Goal: Ask a question

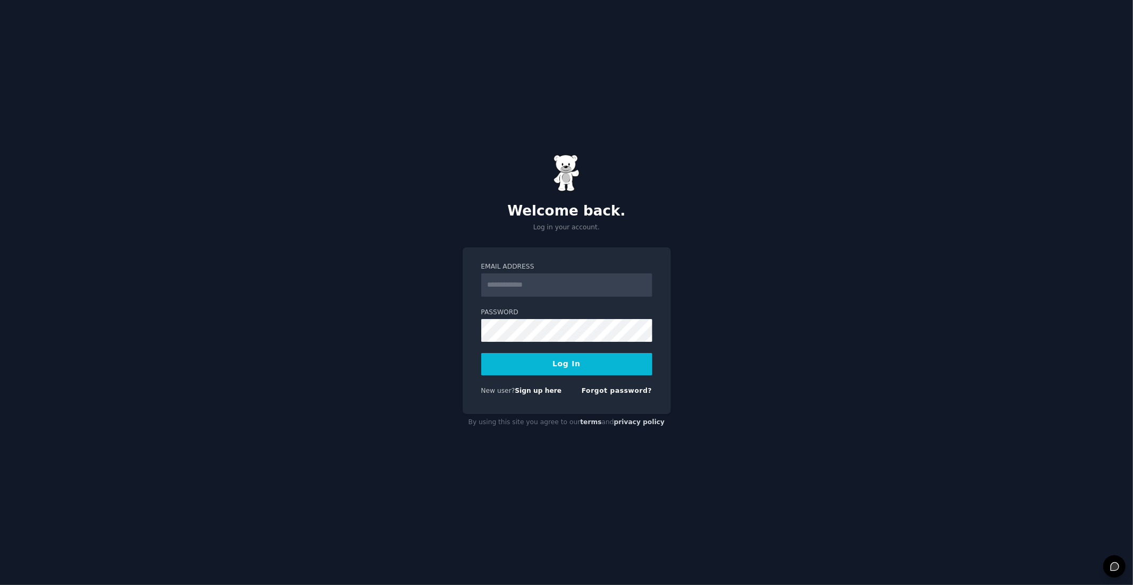
click at [517, 287] on input "Email Address" at bounding box center [566, 285] width 171 height 23
type input "**********"
click at [542, 361] on button "Log In" at bounding box center [566, 364] width 171 height 22
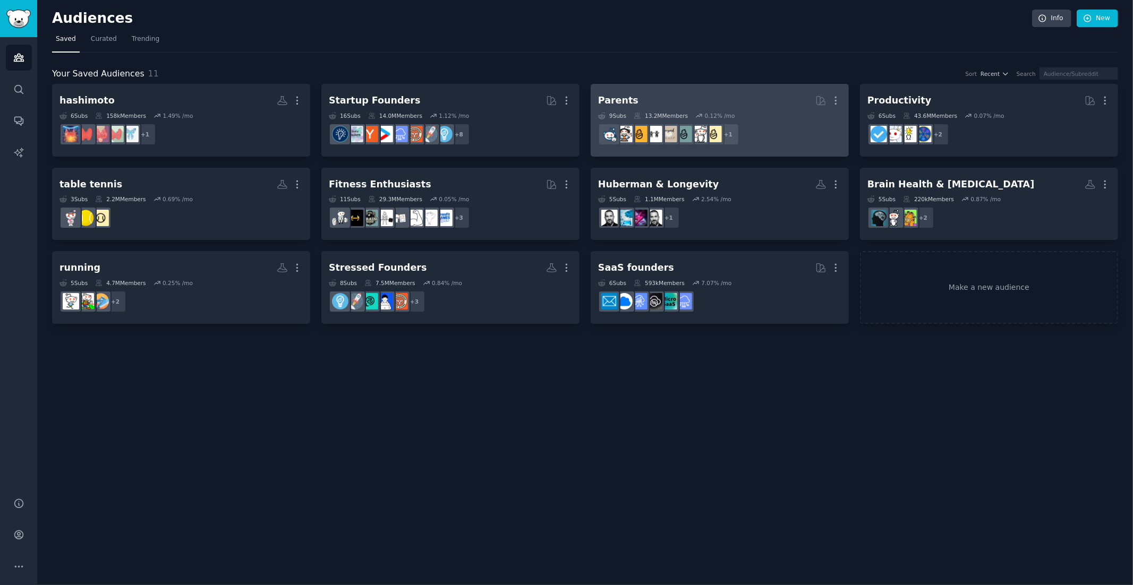
click at [758, 100] on h2 "Parents More" at bounding box center [719, 100] width 243 height 19
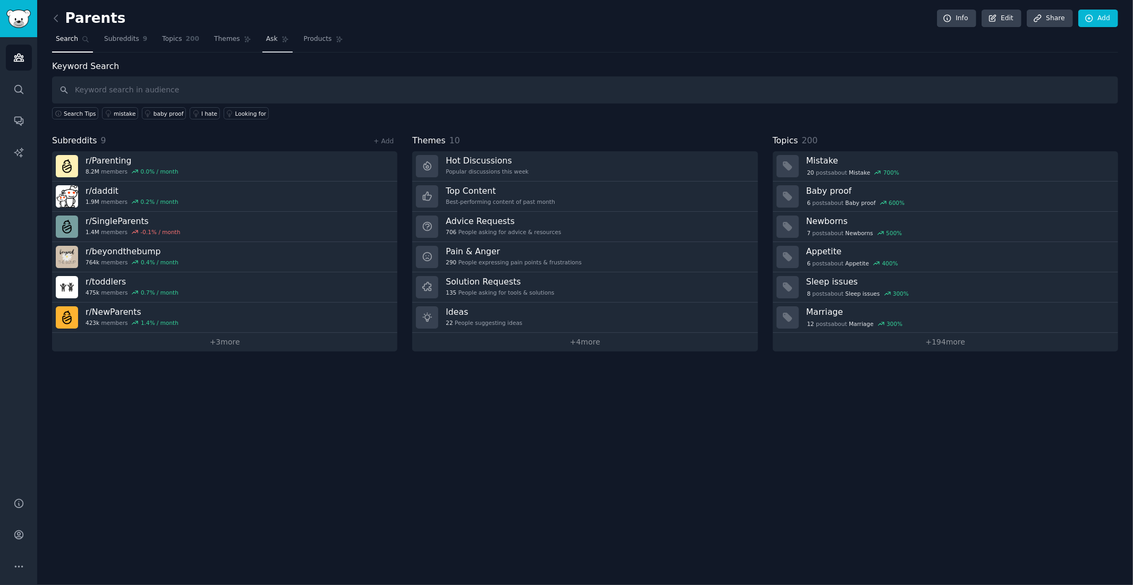
click at [267, 39] on span "Ask" at bounding box center [272, 40] width 12 height 10
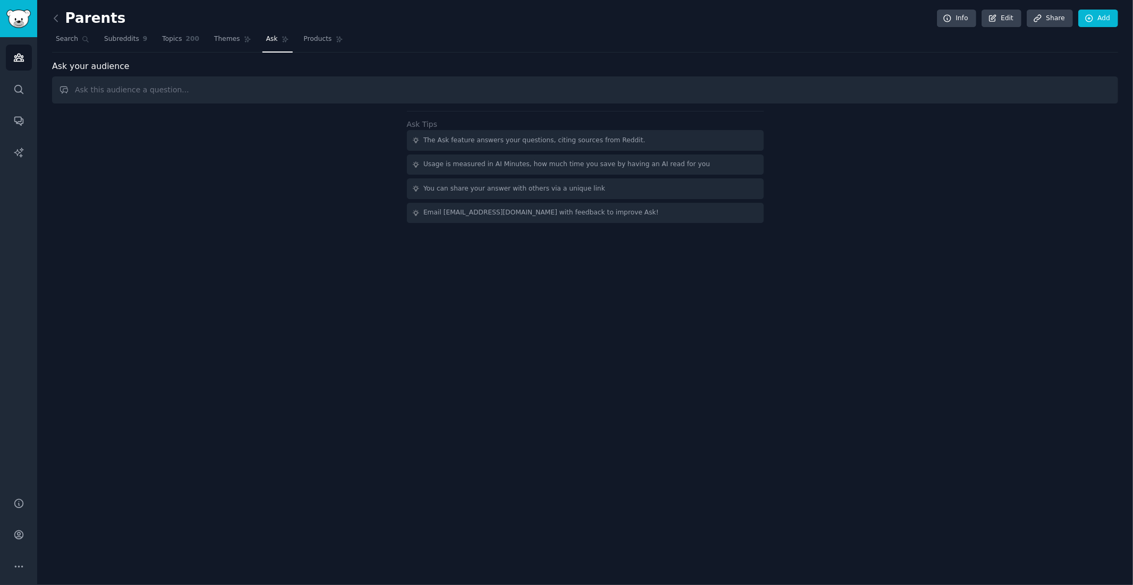
click at [189, 86] on input "text" at bounding box center [585, 89] width 1066 height 27
click at [224, 88] on input "how does having a cold feel?" at bounding box center [585, 89] width 1066 height 27
click at [157, 89] on input "how does having a cold feel?" at bounding box center [585, 89] width 1066 height 27
type input "how does having a cold oder a flue feel?"
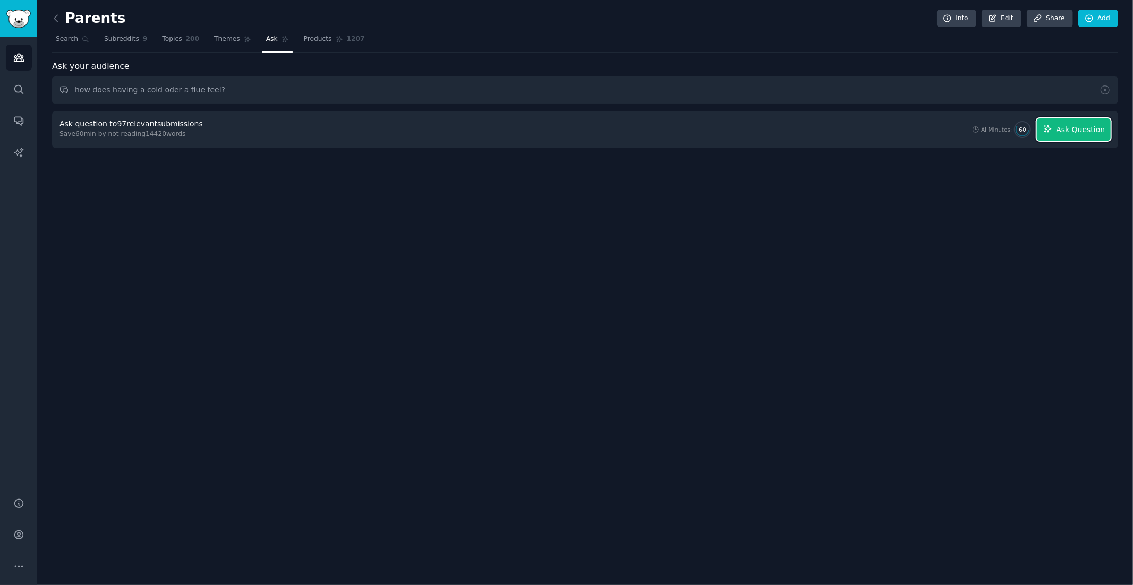
click at [1082, 129] on span "Ask Question" at bounding box center [1080, 129] width 49 height 11
